Goal: Transaction & Acquisition: Purchase product/service

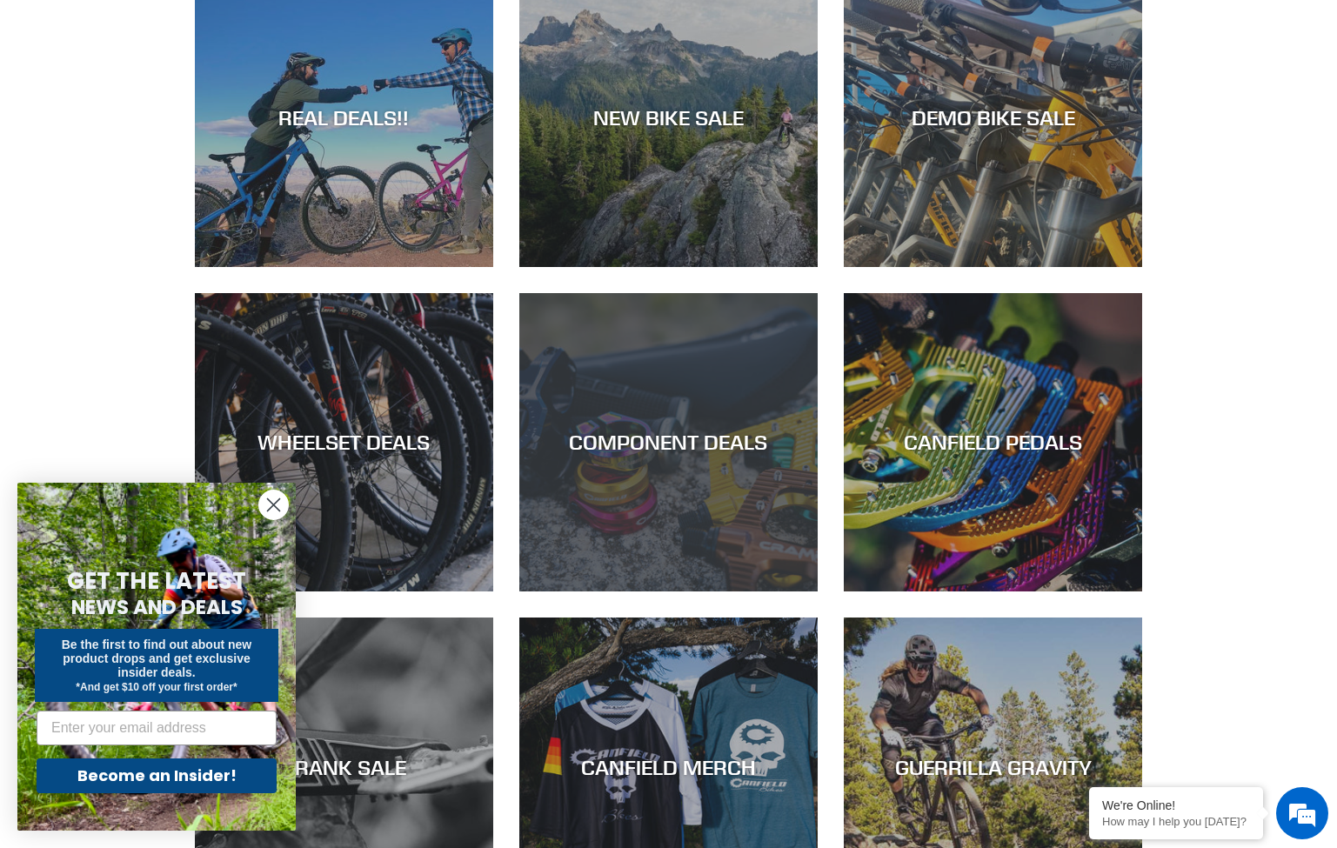
scroll to position [1043, 0]
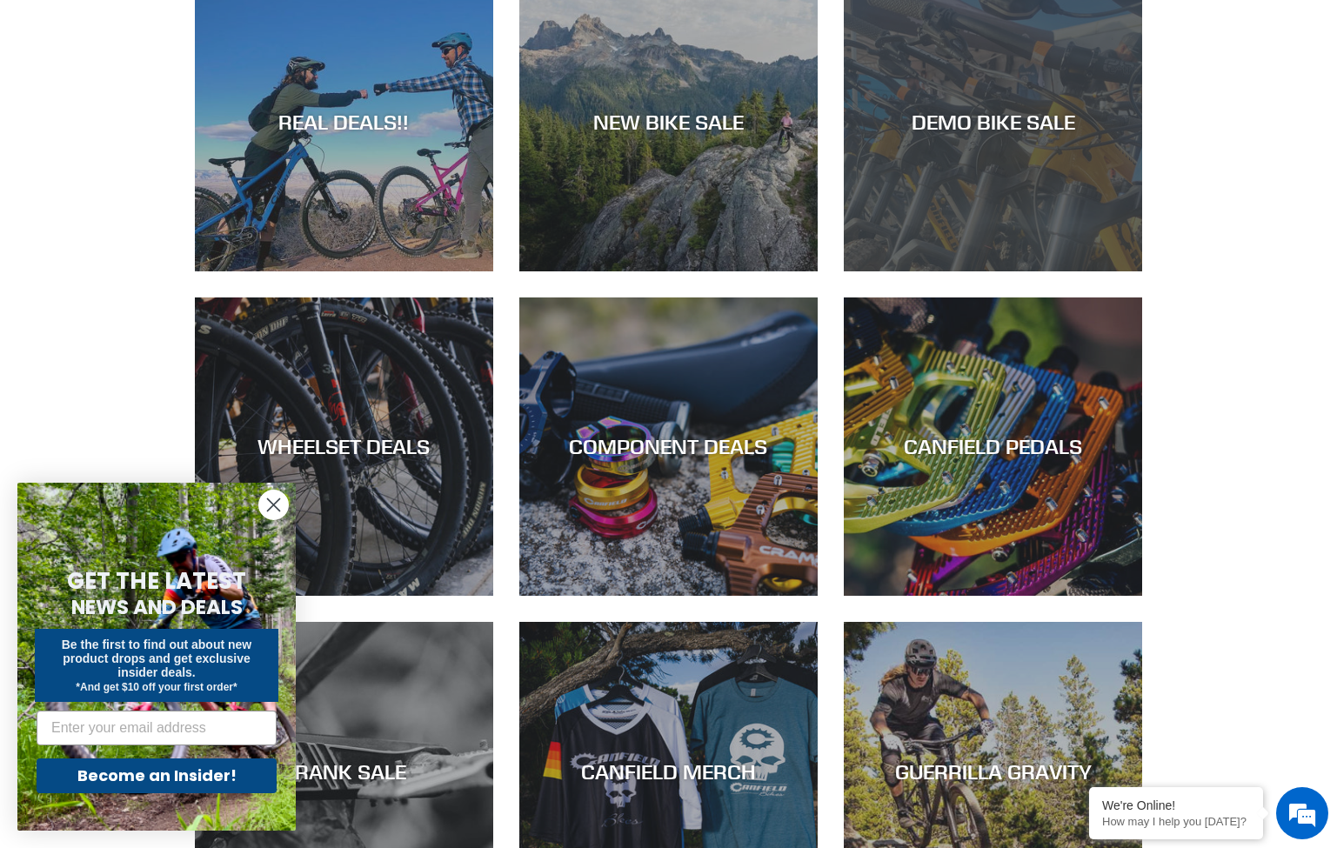
click at [904, 271] on div "DEMO BIKE SALE" at bounding box center [992, 271] width 298 height 0
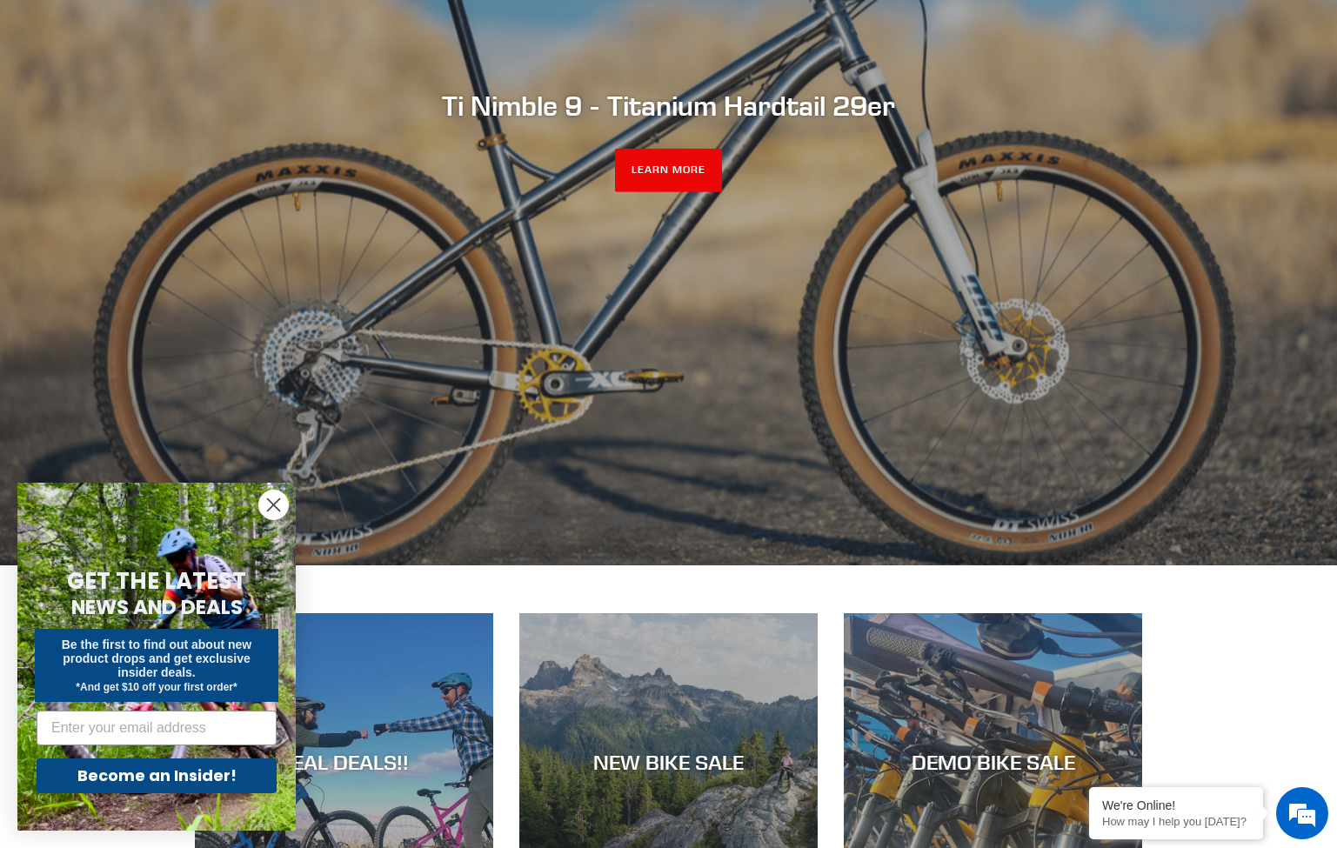
scroll to position [0, 0]
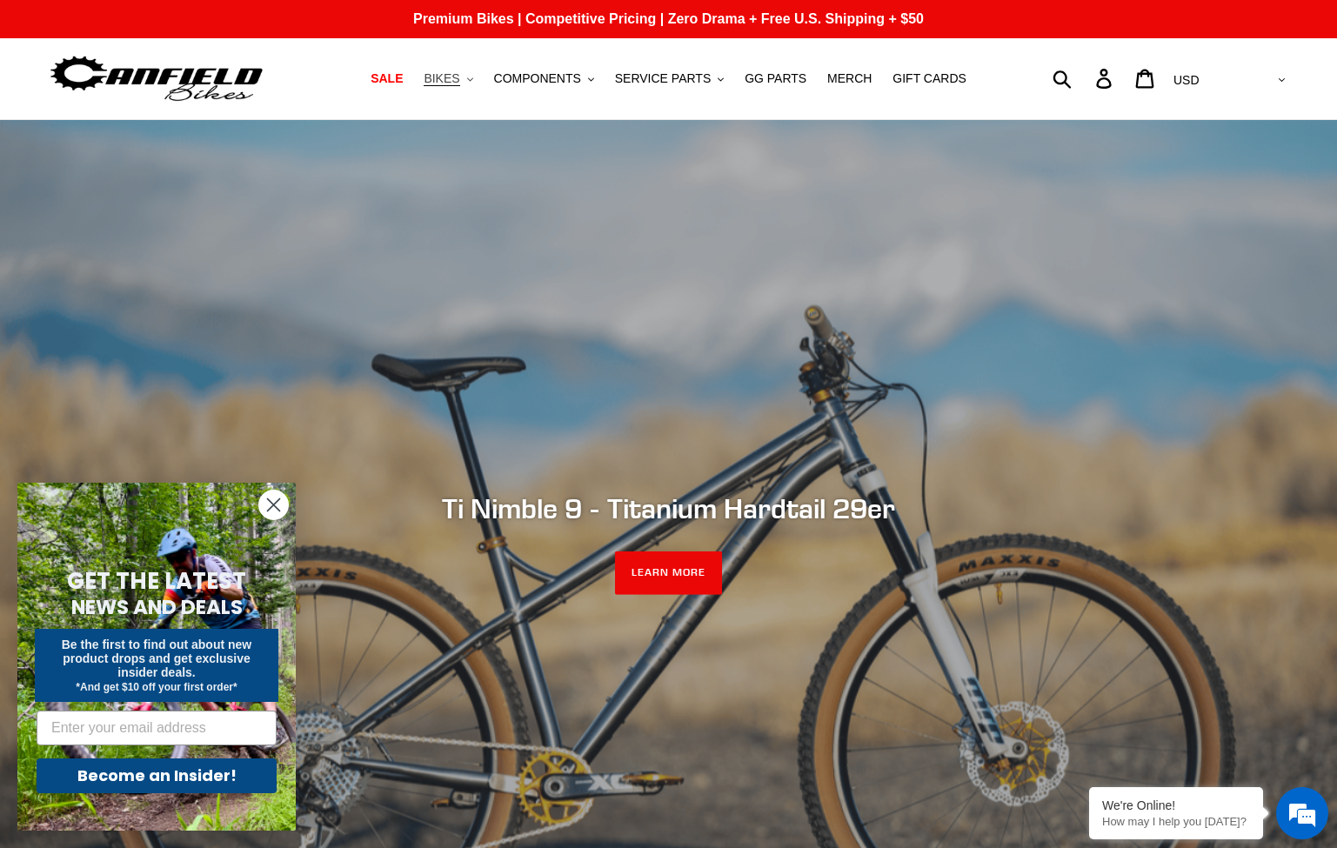
click at [459, 81] on span "BIKES" at bounding box center [441, 78] width 36 height 15
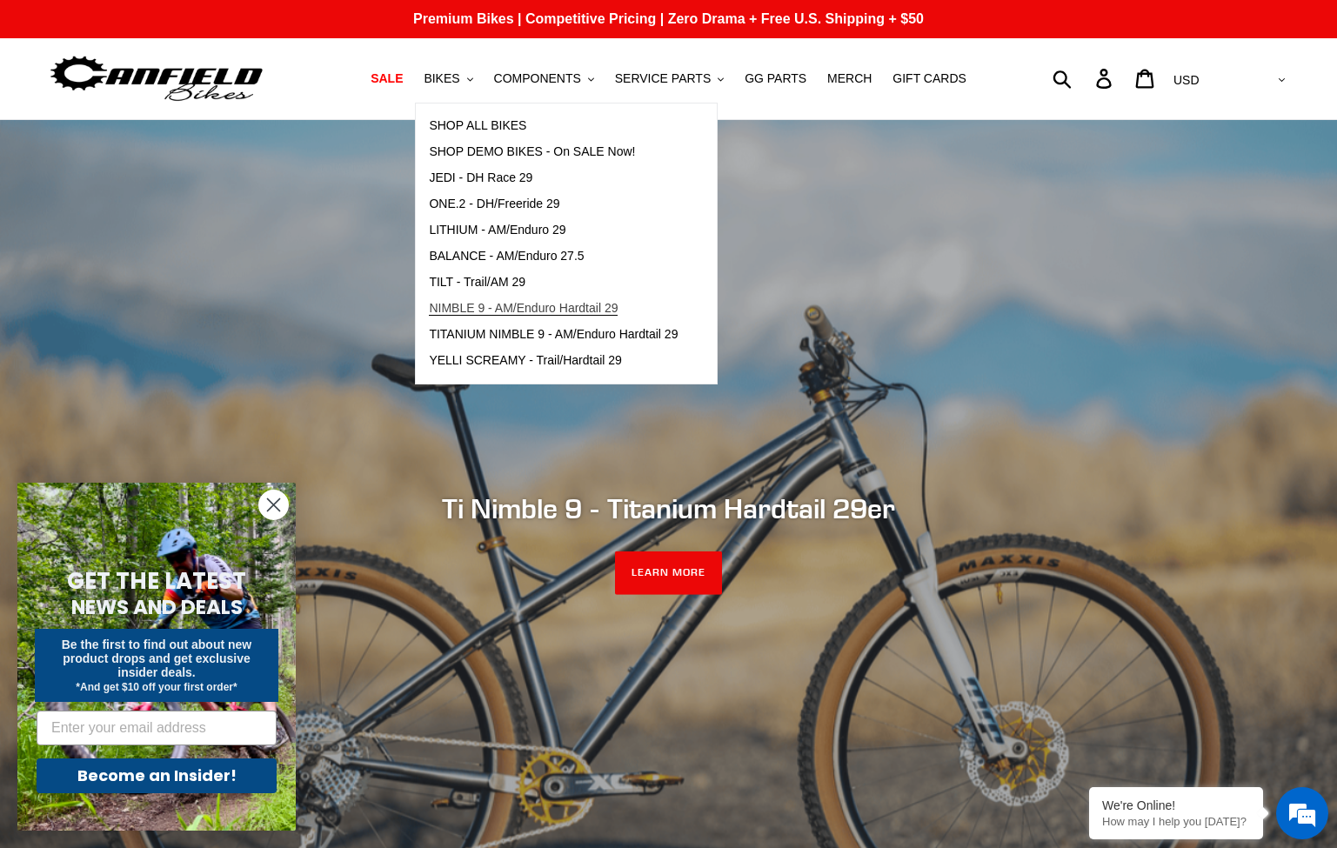
click at [526, 310] on span "NIMBLE 9 - AM/Enduro Hardtail 29" at bounding box center [523, 308] width 189 height 15
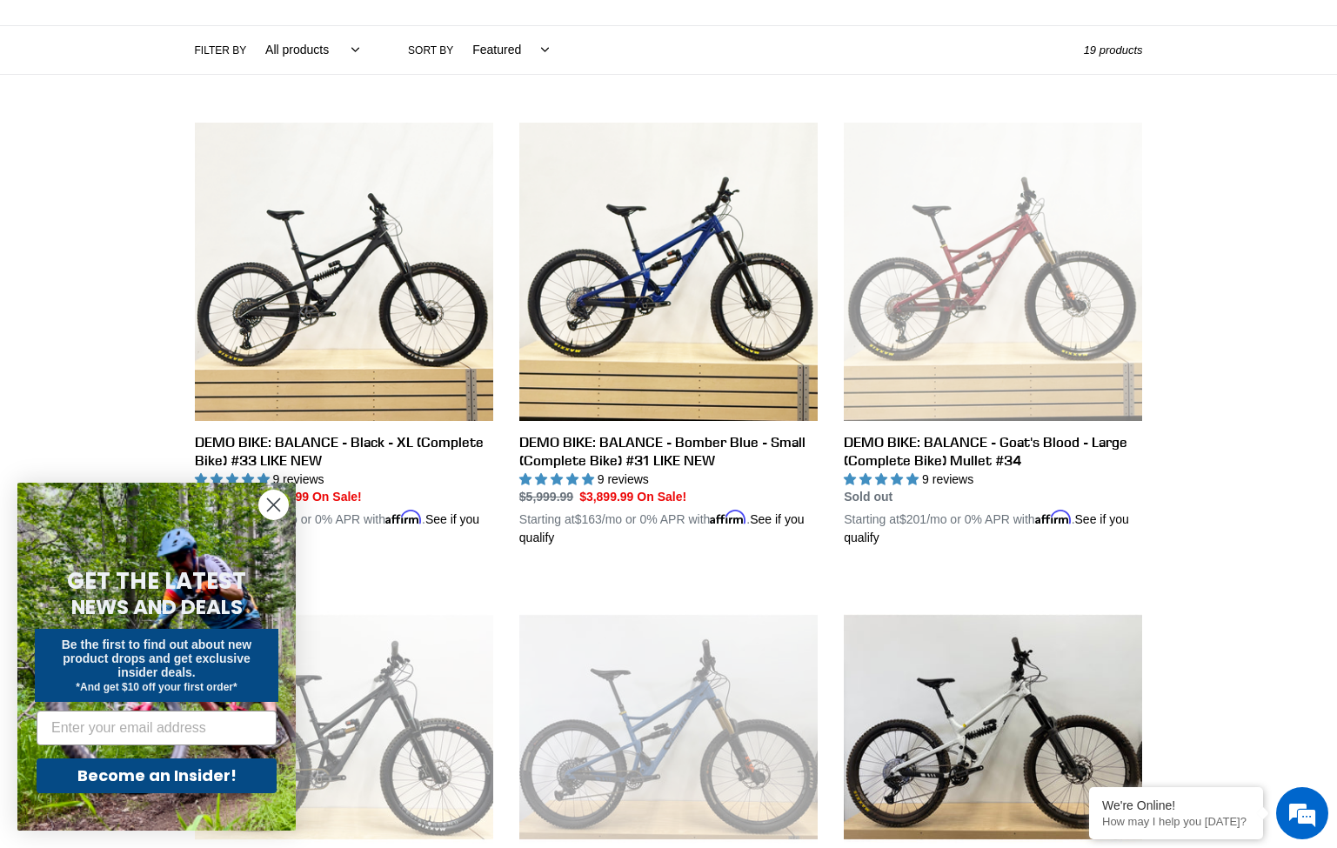
scroll to position [534, 0]
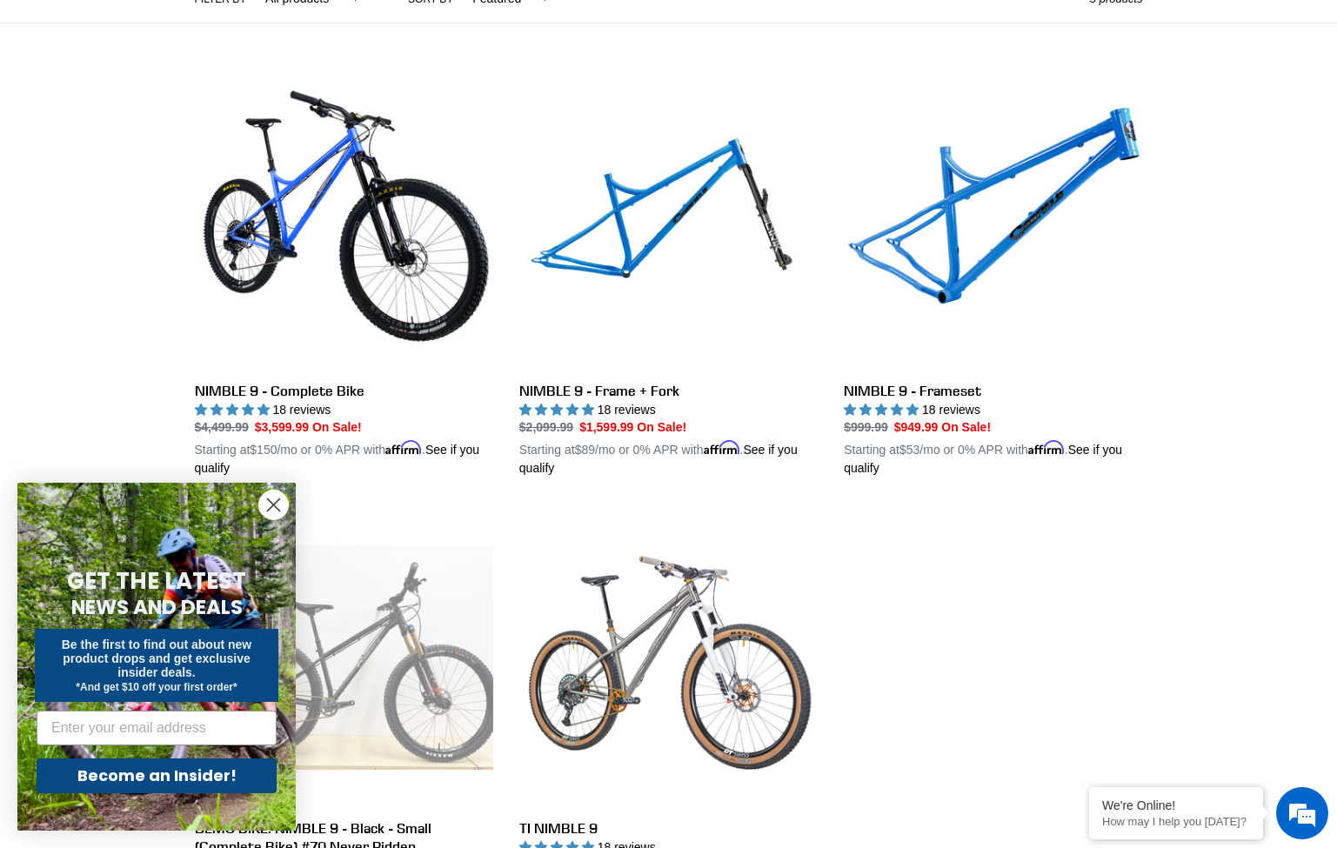
scroll to position [440, 0]
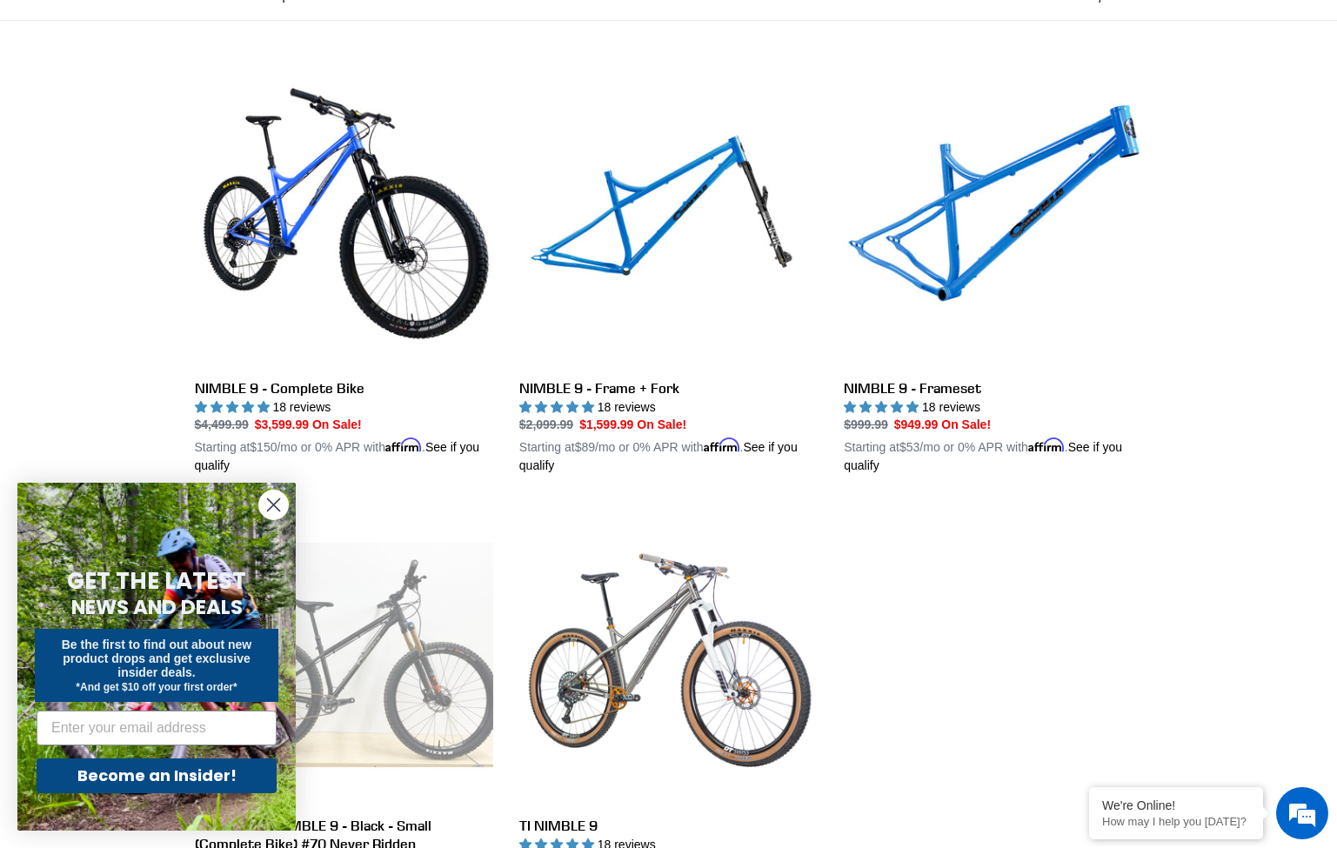
click at [278, 509] on icon "Close dialog" at bounding box center [274, 505] width 12 height 12
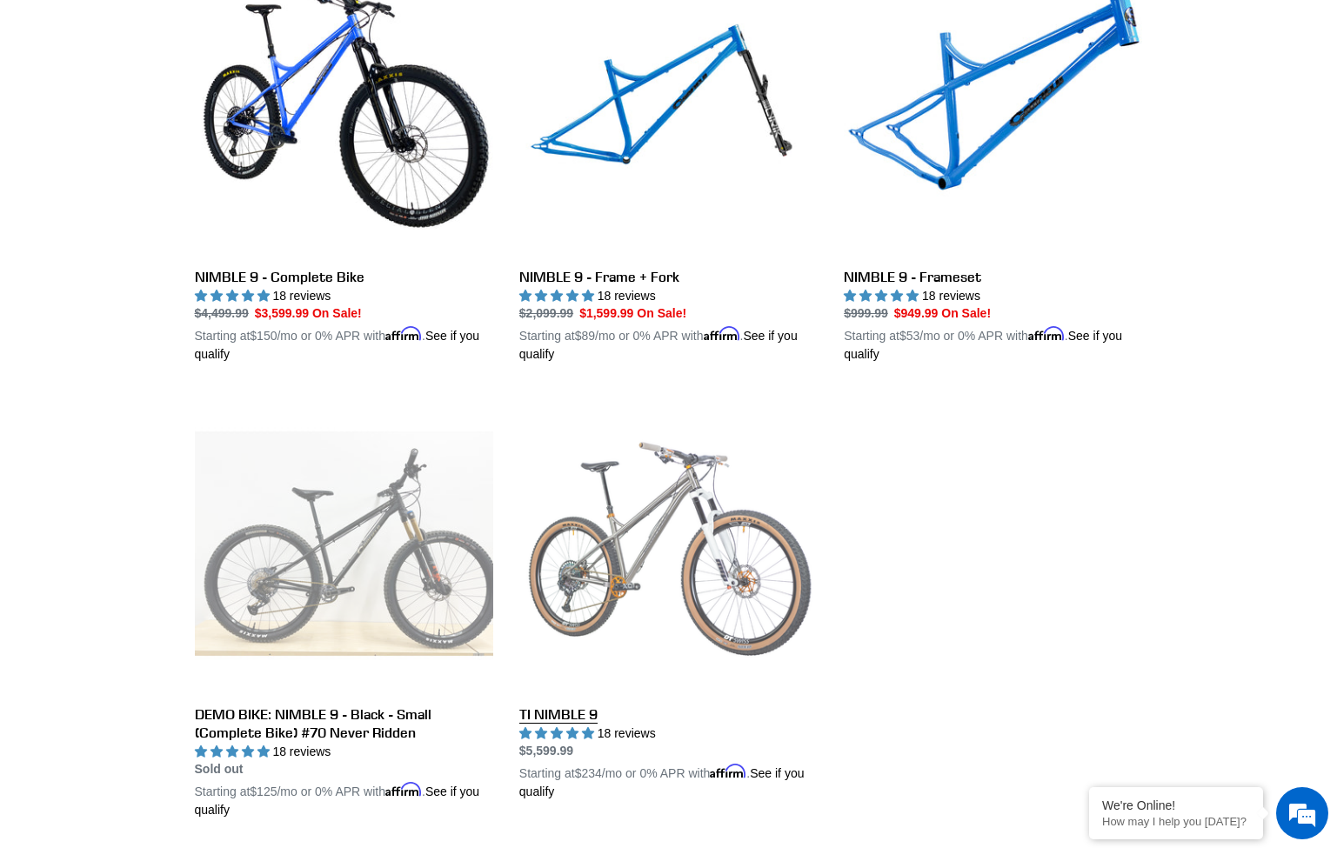
scroll to position [0, 0]
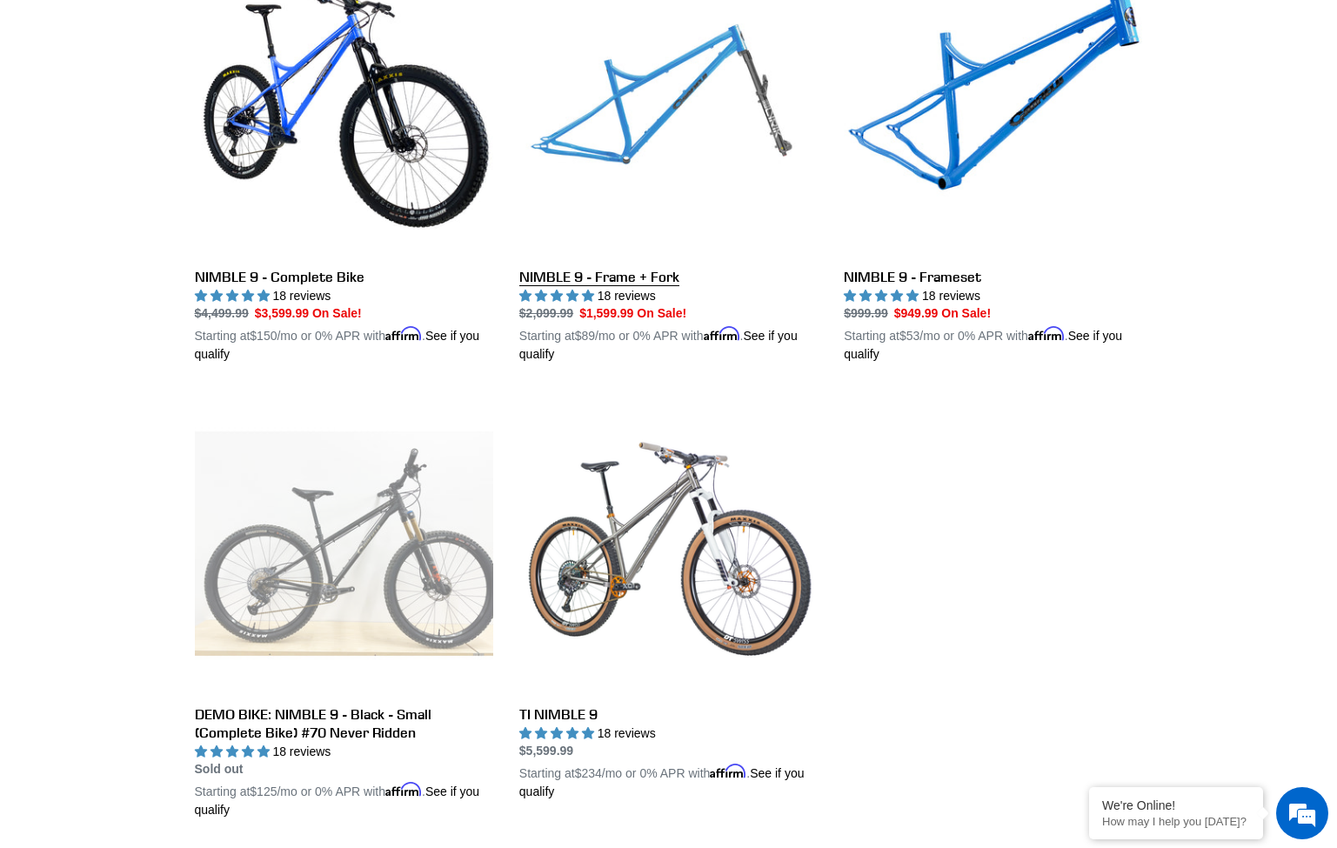
click at [712, 123] on link "NIMBLE 9 - Frame + Fork" at bounding box center [668, 160] width 298 height 407
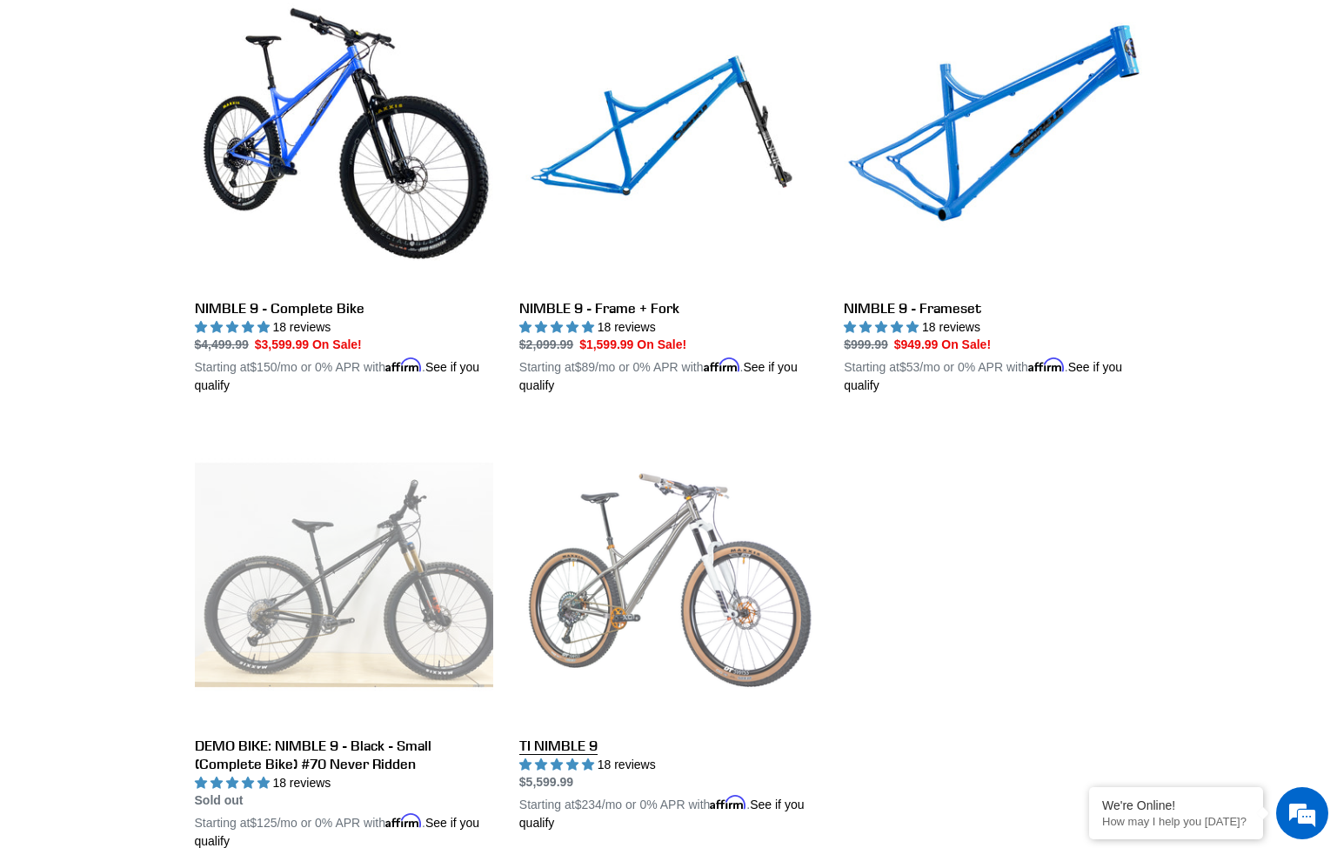
scroll to position [517, 0]
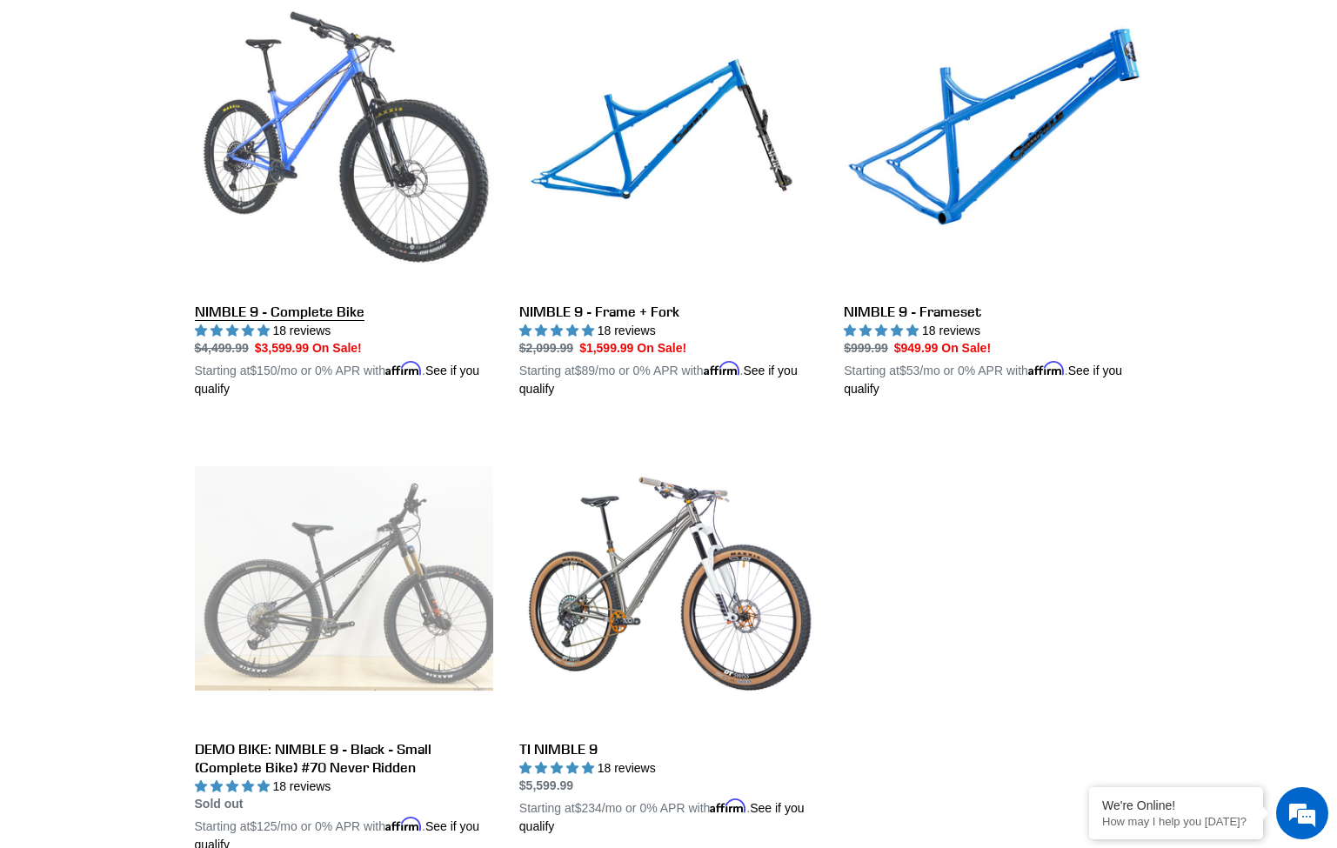
click at [356, 149] on link "NIMBLE 9 - Complete Bike" at bounding box center [344, 195] width 298 height 407
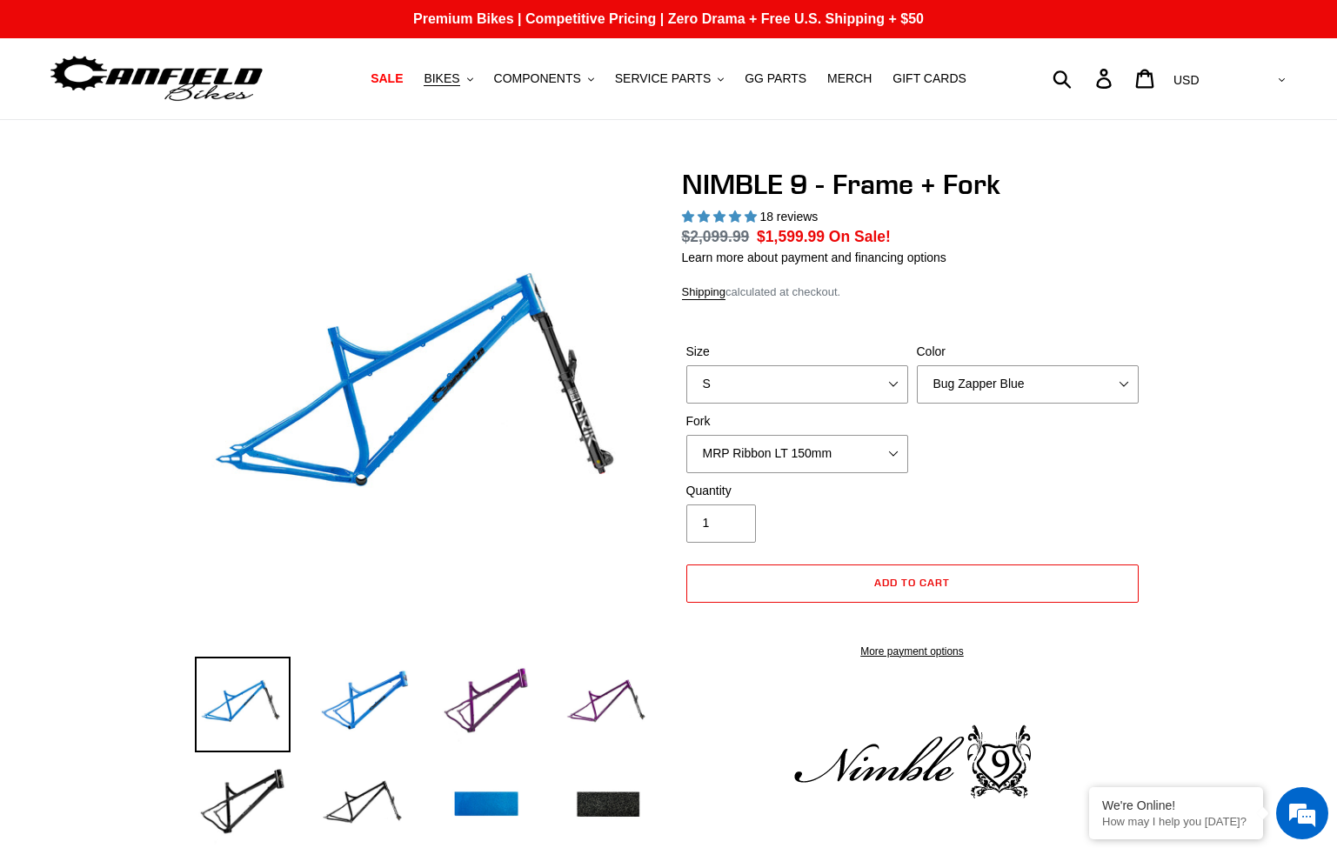
select select "highest-rating"
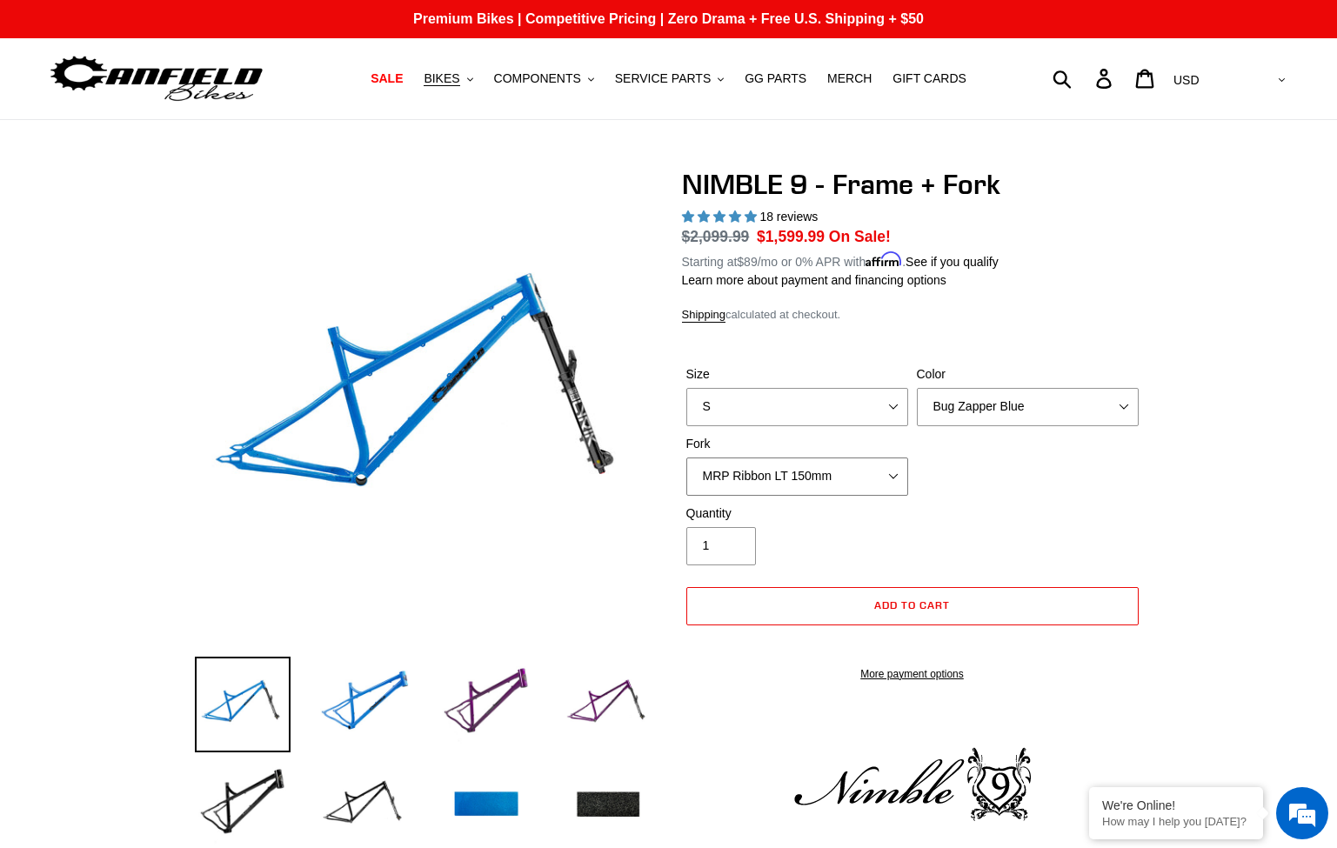
click at [865, 457] on select "MRP Ribbon LT 150mm Fox 36 Factory Grip X 150mm (Special Order) RockShox Lyrik …" at bounding box center [797, 476] width 222 height 38
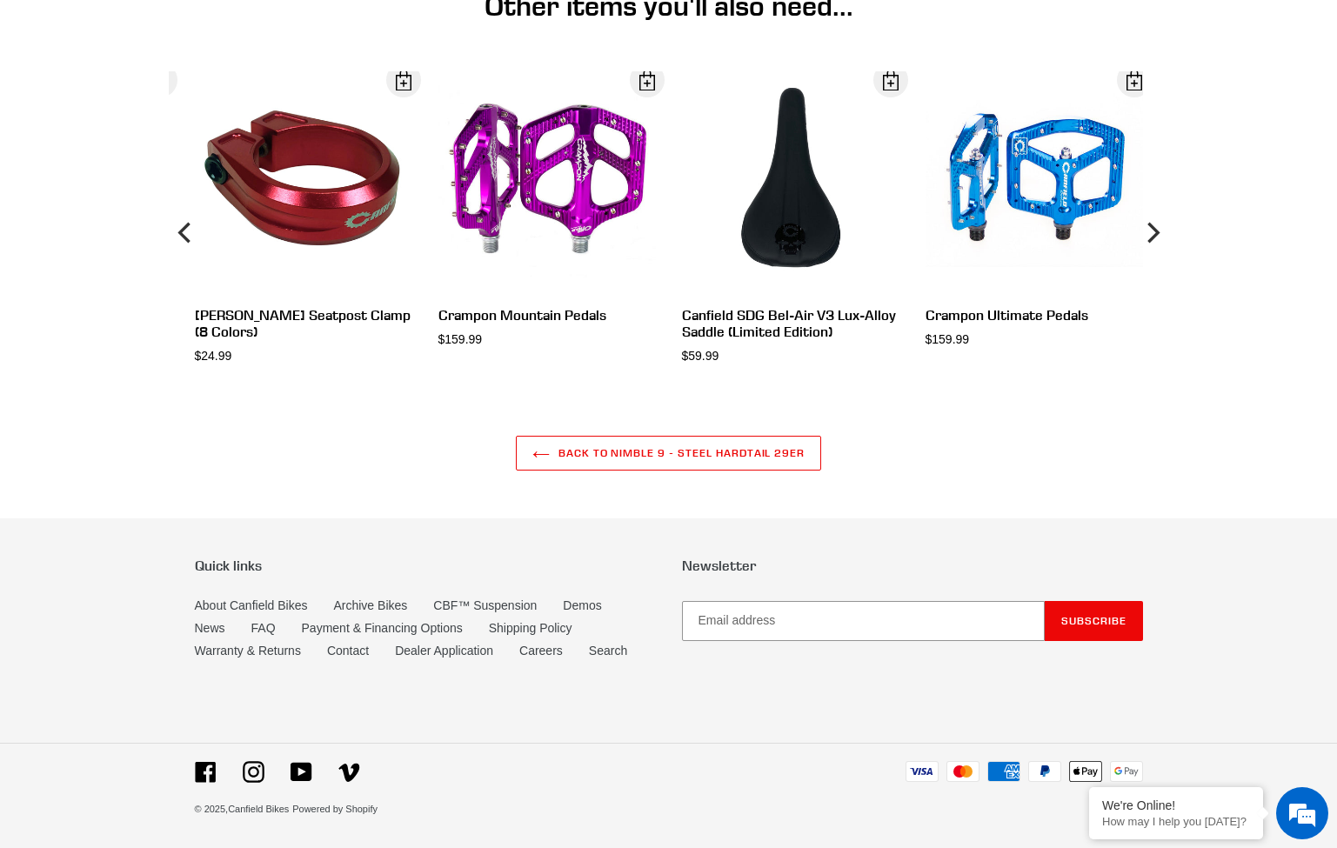
scroll to position [4677, 0]
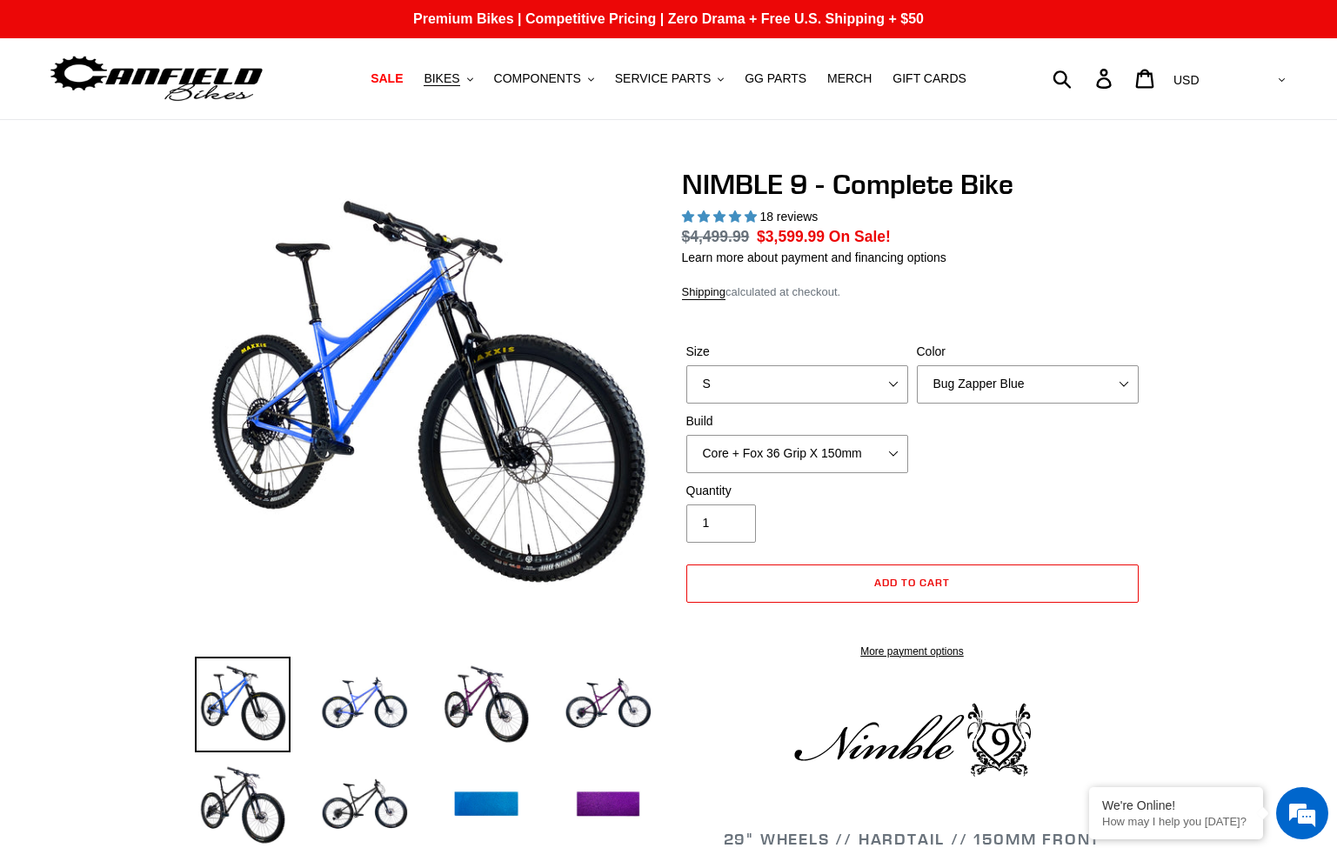
select select "highest-rating"
click at [800, 361] on label "Size" at bounding box center [797, 352] width 222 height 18
click at [800, 374] on select "S M L XL" at bounding box center [797, 384] width 222 height 38
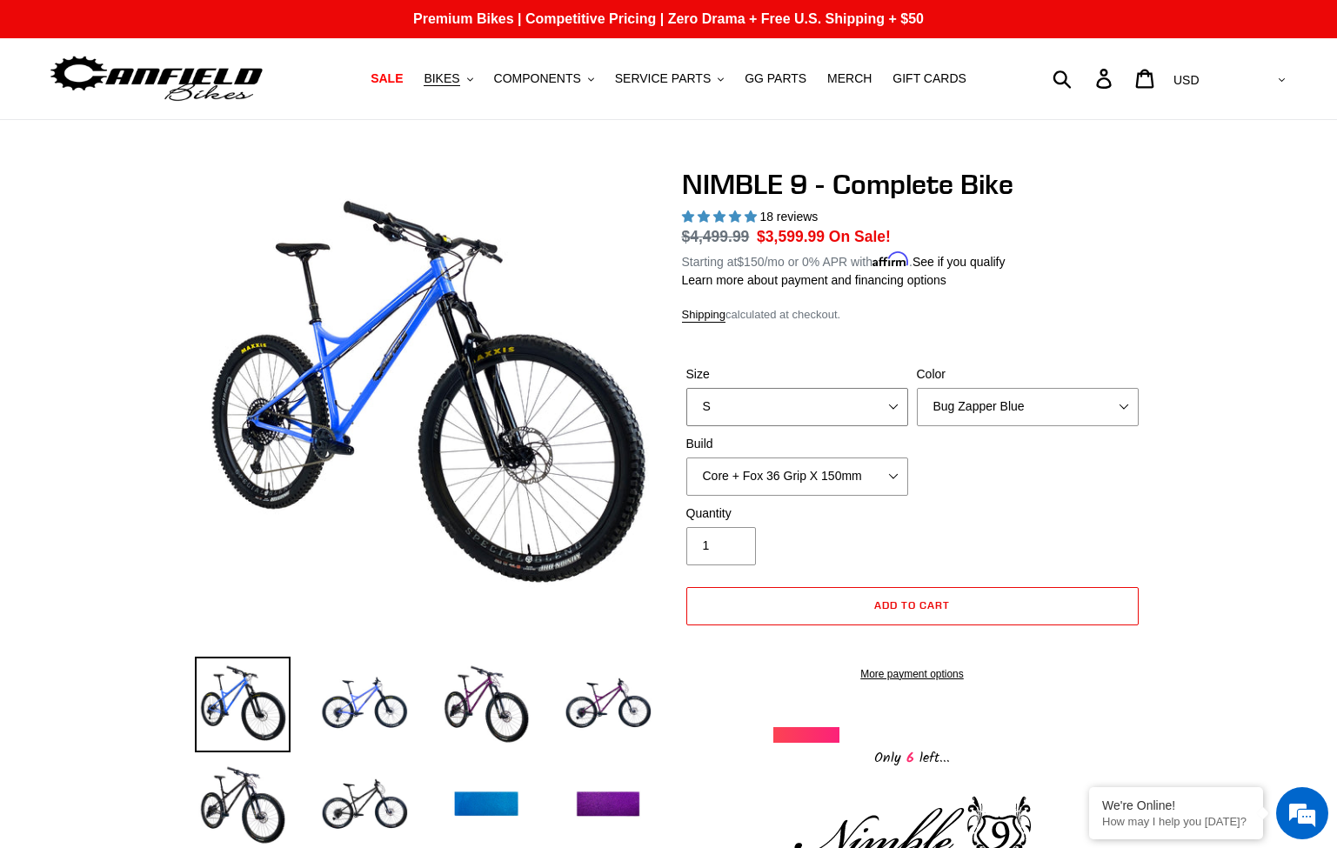
select select "L"
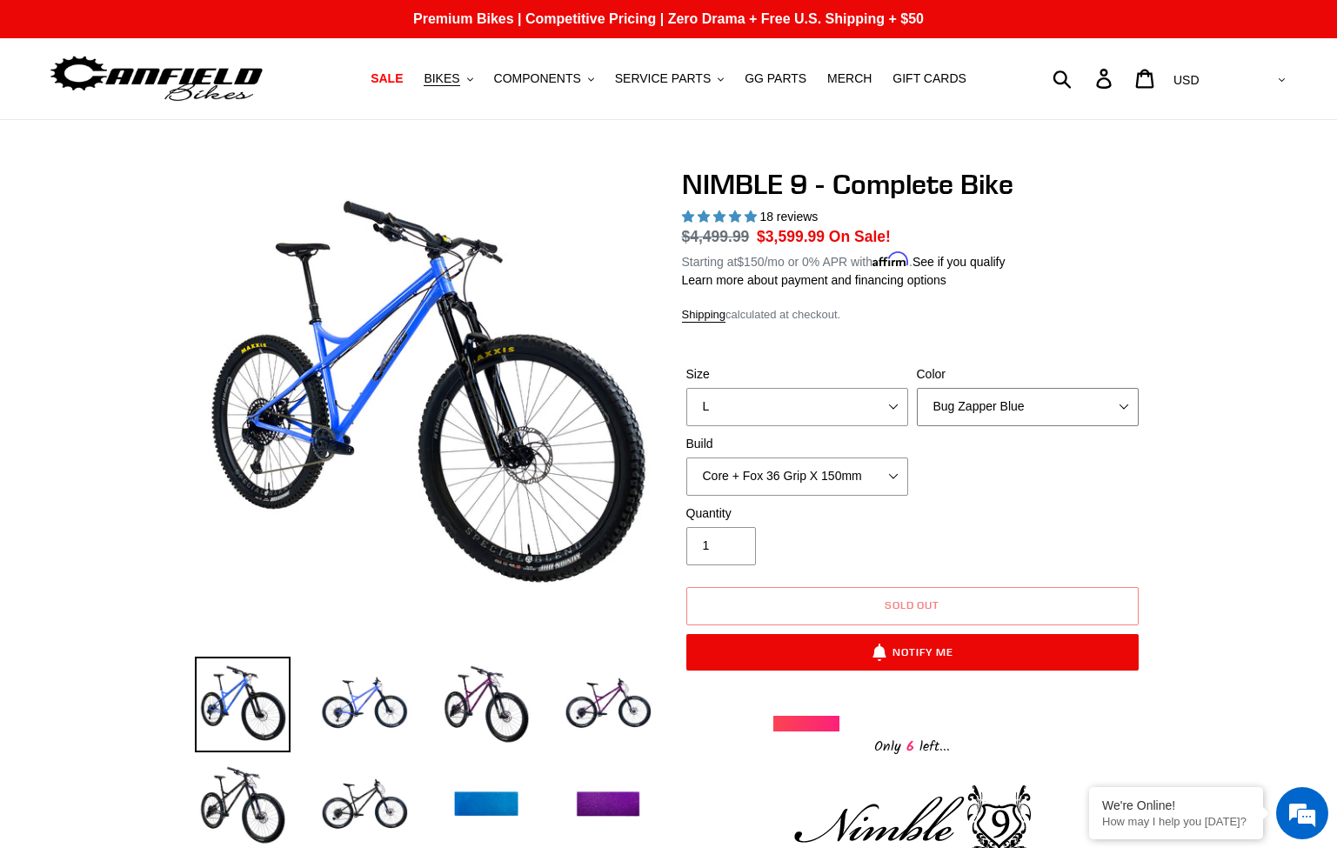
click at [1020, 409] on select "Bug Zapper Blue Purple Haze - Sold Out Galaxy Black" at bounding box center [1028, 407] width 222 height 38
select select "Galaxy Black"
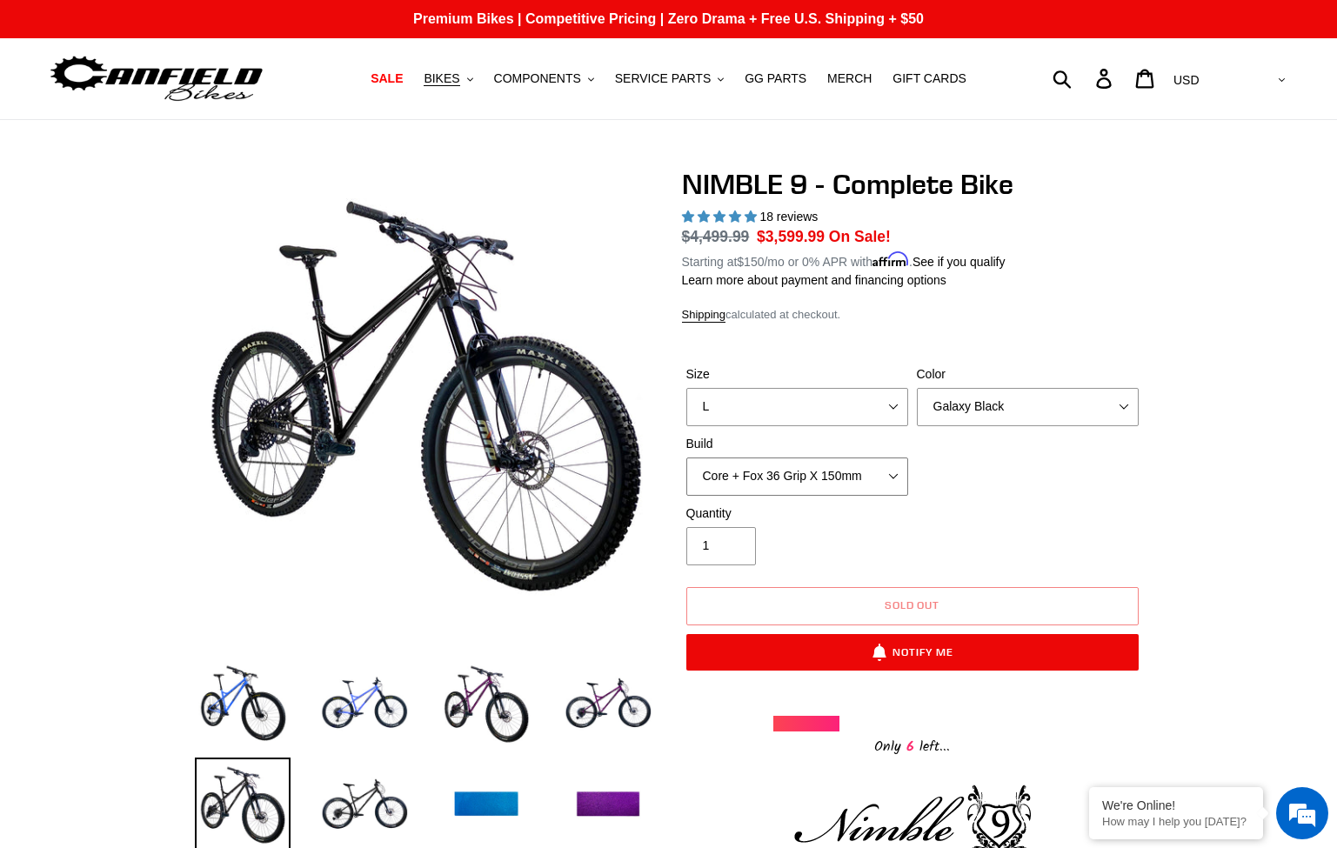
click at [818, 479] on select "Core + Fox 36 Grip X 150mm Pro + Fox 36 Grip X 150mm Core + RockShox Lyrik Ulti…" at bounding box center [797, 476] width 222 height 38
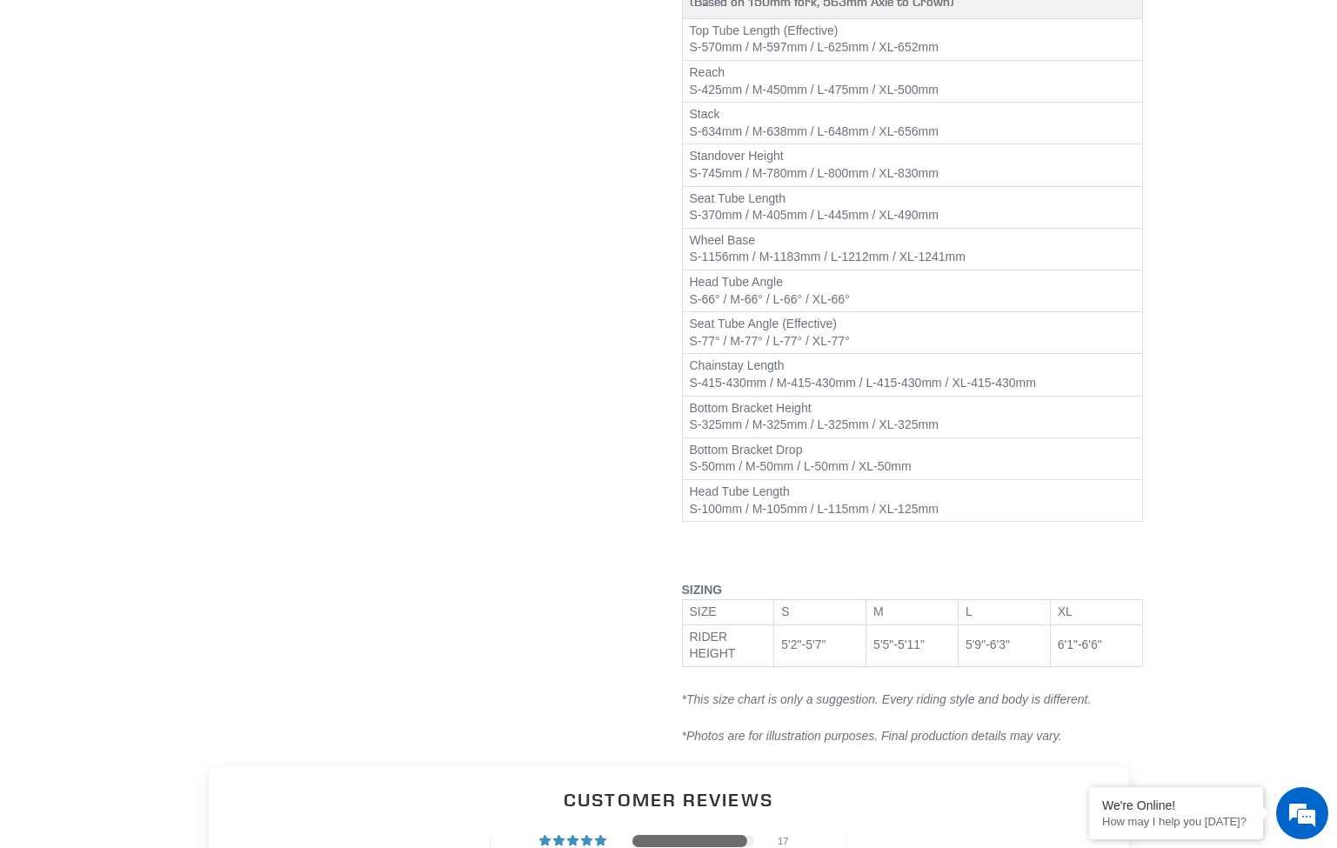
scroll to position [2472, 0]
